Goal: Use online tool/utility

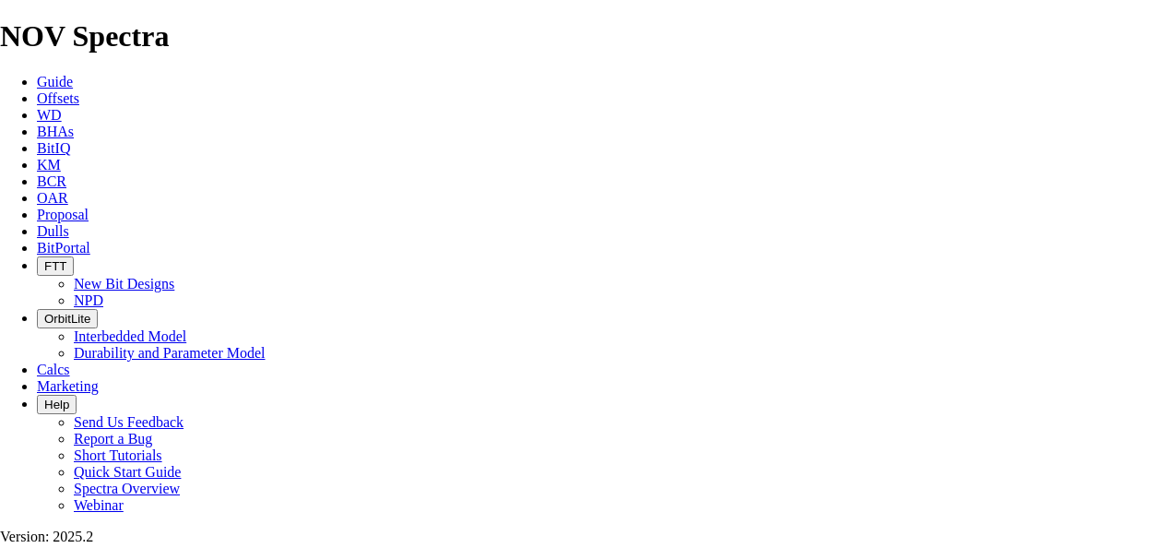
select select "number:22"
